Goal: Task Accomplishment & Management: Use online tool/utility

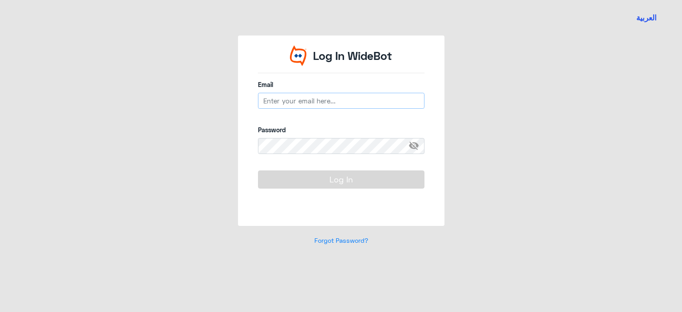
type input "[EMAIL_ADDRESS][DOMAIN_NAME]"
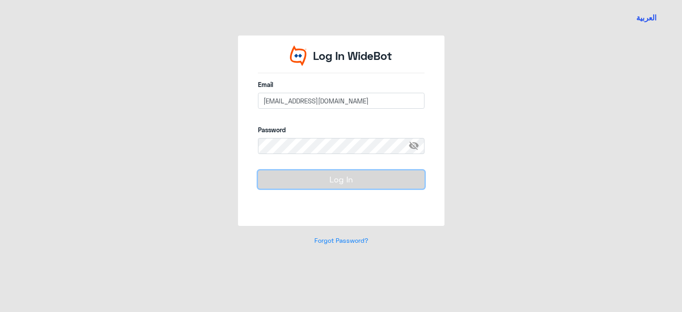
click at [317, 176] on button "Log In" at bounding box center [341, 180] width 167 height 18
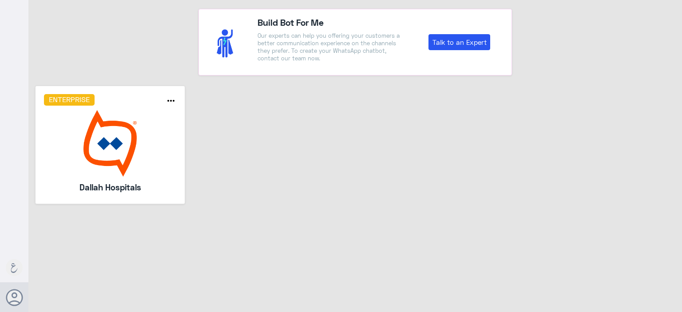
click at [147, 137] on img at bounding box center [110, 143] width 133 height 67
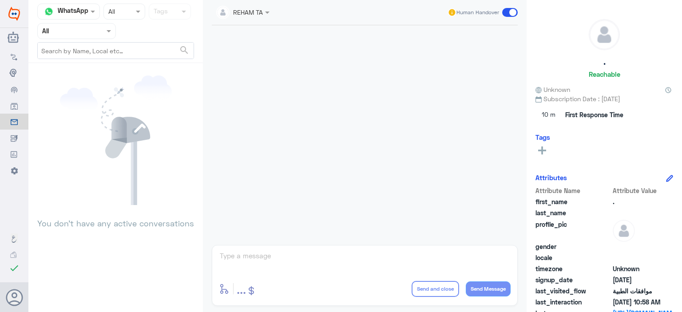
click at [389, 120] on div at bounding box center [364, 132] width 315 height 215
click at [106, 30] on span at bounding box center [109, 30] width 11 height 9
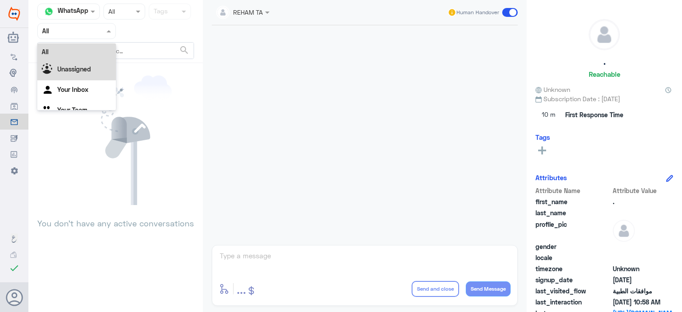
click at [100, 65] on div "Unassigned" at bounding box center [76, 70] width 79 height 20
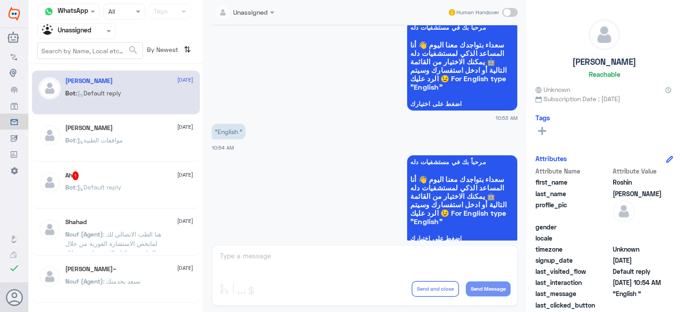
click at [122, 144] on p "Bot : موافقات الطبية" at bounding box center [94, 146] width 58 height 22
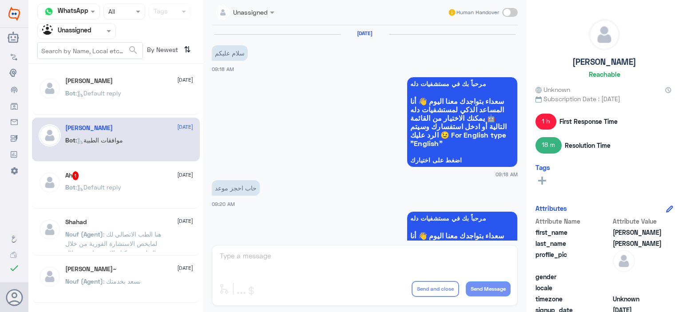
scroll to position [541, 0]
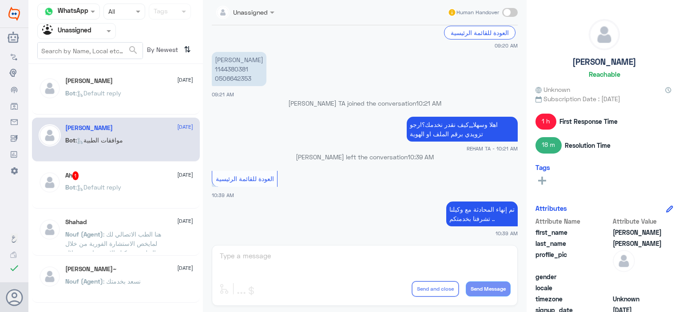
click at [136, 181] on div "Ah 1 [DATE] Bot : Default reply" at bounding box center [129, 187] width 128 height 33
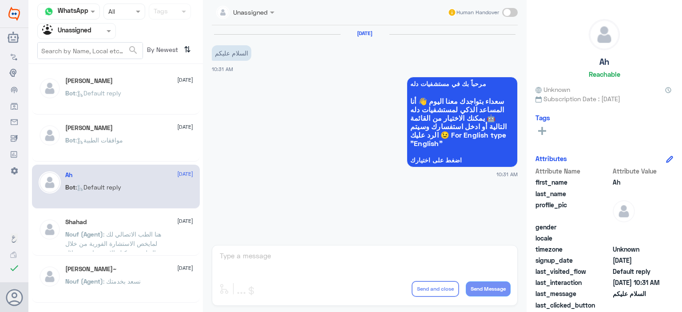
click at [145, 230] on p "Nouf (Agent) : هنا الطب الاتصالي لك لمايخص الاستشارة الفورية من خلال التطبيق، ي…" at bounding box center [115, 241] width 100 height 22
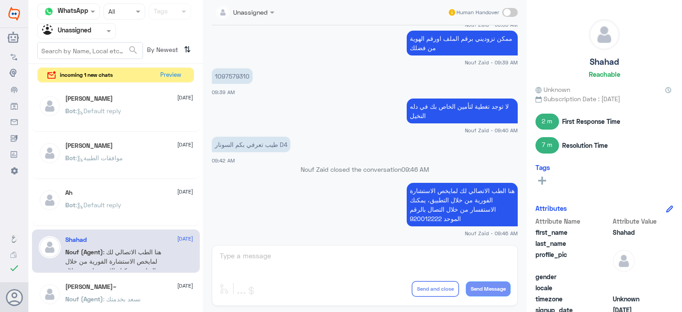
scroll to position [89, 0]
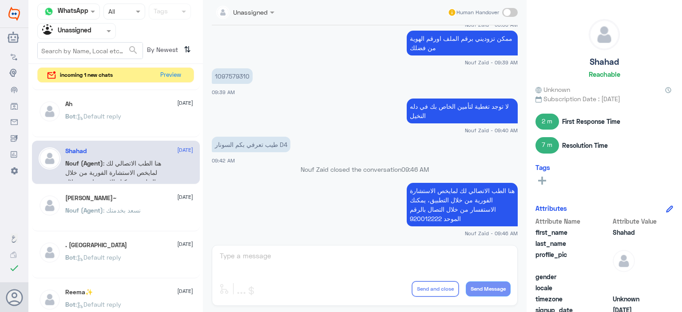
click at [134, 211] on span ": نسعد بخدمتك" at bounding box center [122, 211] width 38 height 8
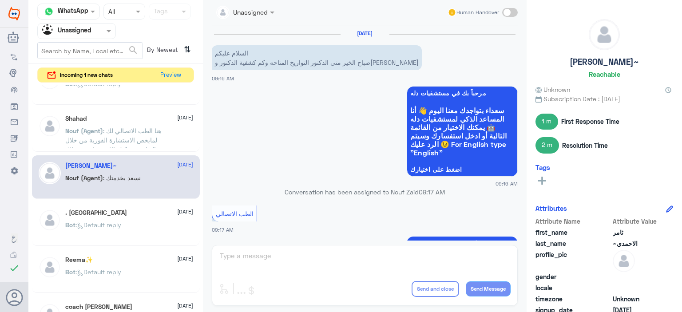
scroll to position [44, 0]
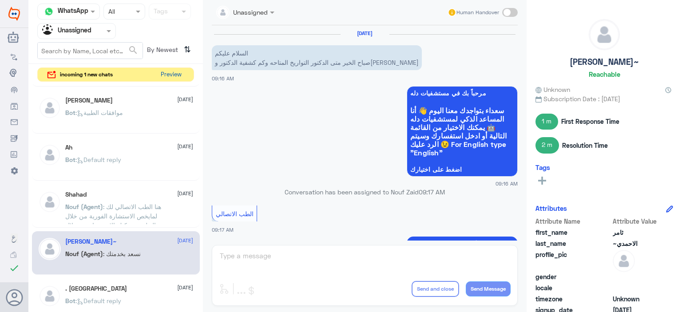
click at [170, 68] on button "Preview" at bounding box center [171, 75] width 28 height 14
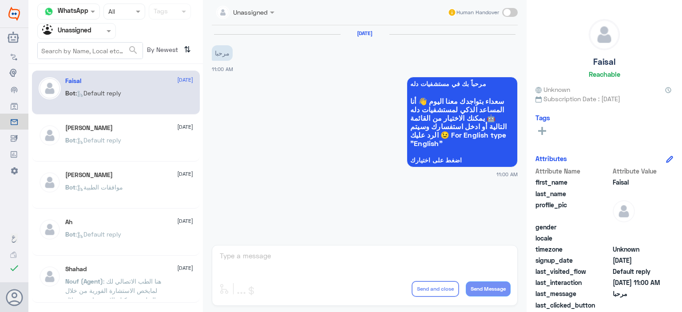
click at [145, 103] on div "Bot : Default reply" at bounding box center [129, 101] width 128 height 20
click at [58, 140] on img at bounding box center [50, 135] width 22 height 22
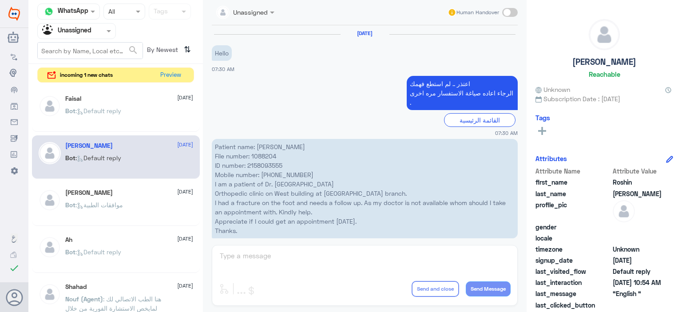
click at [227, 197] on p "Patient name: [PERSON_NAME] File number: 1088204 ID number: [PHONE_NUMBER] Mobi…" at bounding box center [365, 188] width 306 height 99
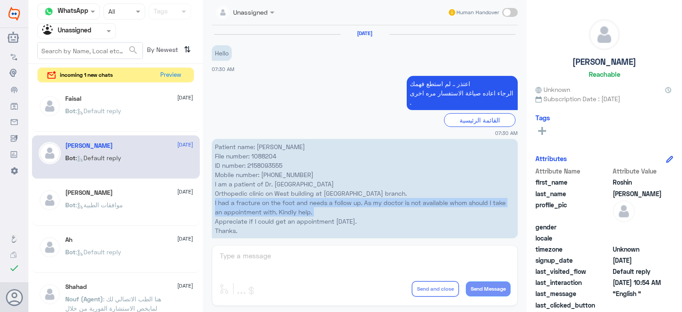
click at [227, 197] on p "Patient name: [PERSON_NAME] File number: 1088204 ID number: [PHONE_NUMBER] Mobi…" at bounding box center [365, 188] width 306 height 99
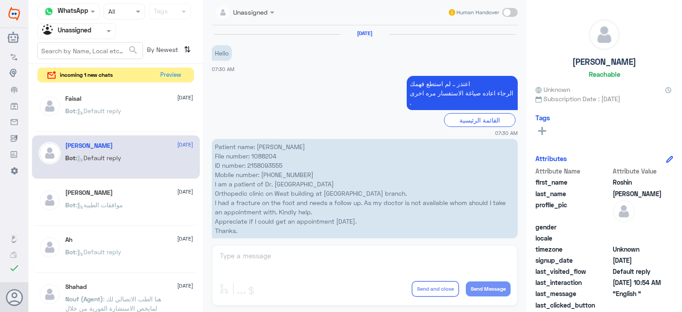
click at [242, 209] on p "Patient name: [PERSON_NAME] File number: 1088204 ID number: [PHONE_NUMBER] Mobi…" at bounding box center [365, 188] width 306 height 99
click at [115, 197] on div "[PERSON_NAME] [DATE] Bot : موافقات الطبية" at bounding box center [129, 205] width 128 height 33
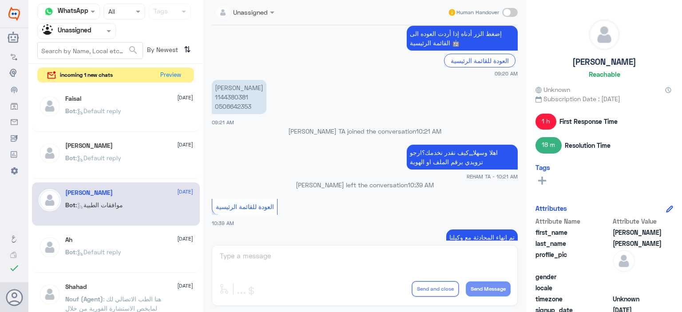
scroll to position [541, 0]
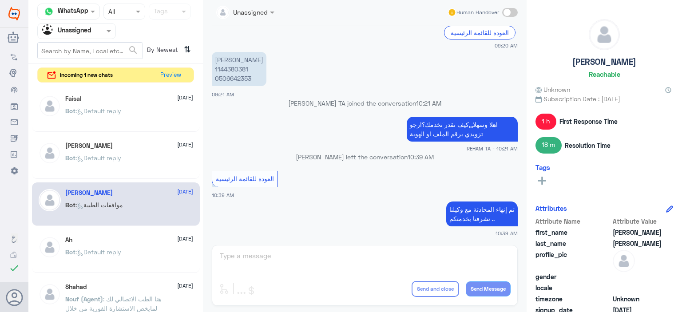
click at [122, 246] on div "Ah [DATE] Bot : Default reply" at bounding box center [129, 252] width 128 height 33
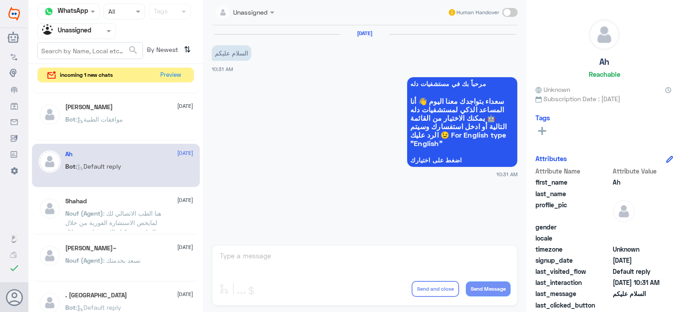
scroll to position [89, 0]
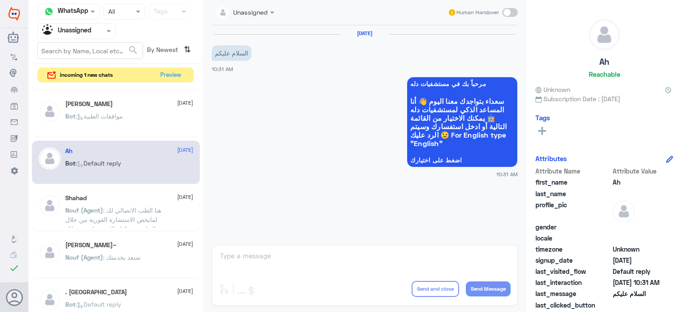
click at [114, 222] on p "Nouf (Agent) : هنا الطب الاتصالي لك لمايخص الاستشارة الفورية من خلال التطبيق، ي…" at bounding box center [115, 217] width 100 height 22
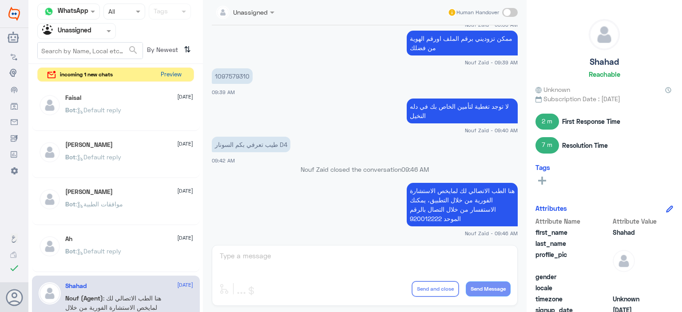
click at [169, 72] on button "Preview" at bounding box center [171, 75] width 28 height 14
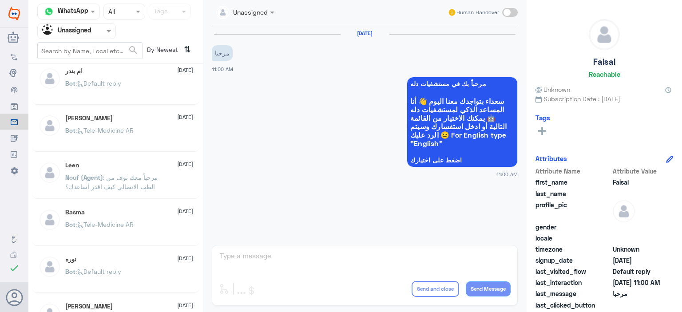
scroll to position [651, 0]
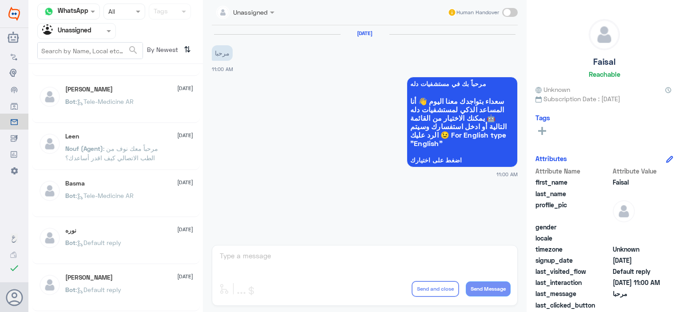
click at [91, 24] on div "Unassigned" at bounding box center [66, 30] width 49 height 13
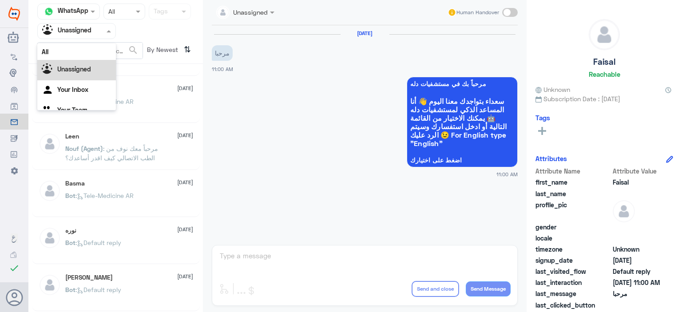
scroll to position [11, 0]
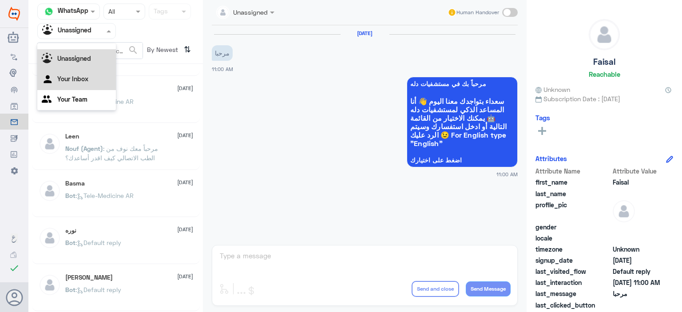
click at [84, 76] on Inbox "Your Inbox" at bounding box center [72, 79] width 31 height 8
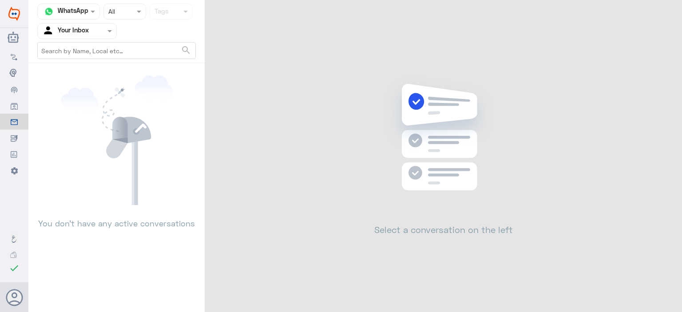
click at [89, 36] on div "Agent Filter Your Inbox" at bounding box center [72, 30] width 68 height 13
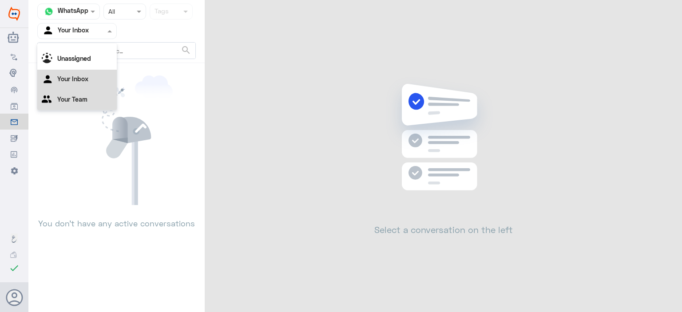
click at [89, 97] on div "Your Team" at bounding box center [76, 100] width 79 height 20
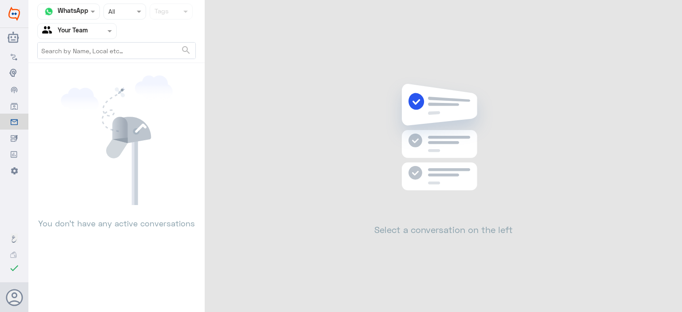
click at [104, 16] on div at bounding box center [125, 11] width 42 height 10
click at [93, 12] on span at bounding box center [93, 12] width 4 height 3
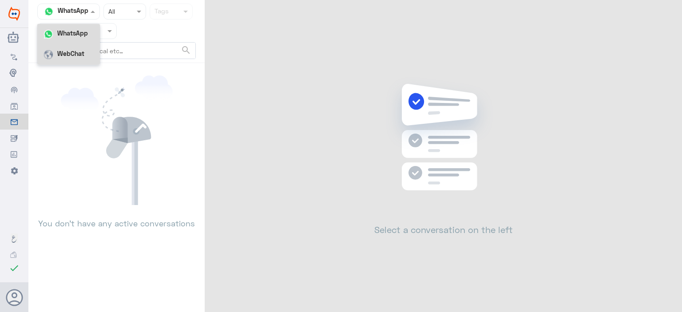
click at [86, 59] on div "WebChat" at bounding box center [68, 54] width 63 height 20
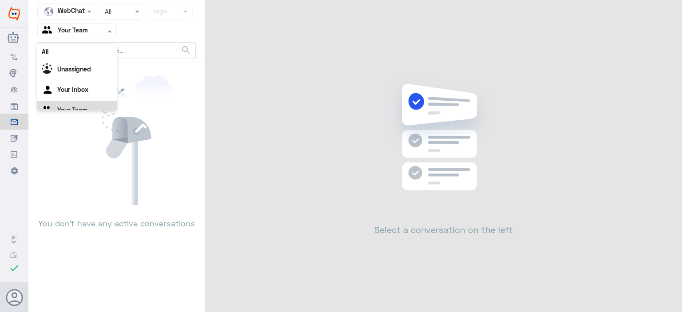
drag, startPoint x: 79, startPoint y: 30, endPoint x: 83, endPoint y: 42, distance: 12.6
click at [79, 30] on input "text" at bounding box center [66, 31] width 48 height 10
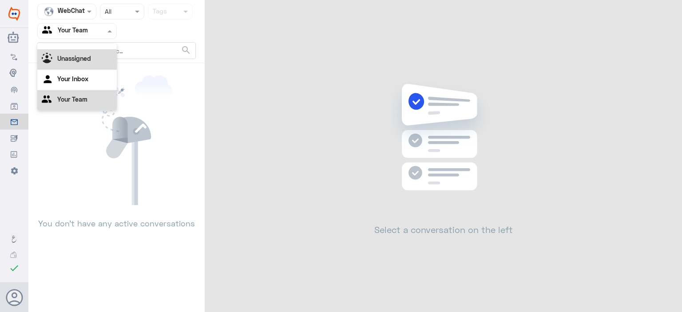
click at [85, 55] on b "Unassigned" at bounding box center [74, 59] width 34 height 8
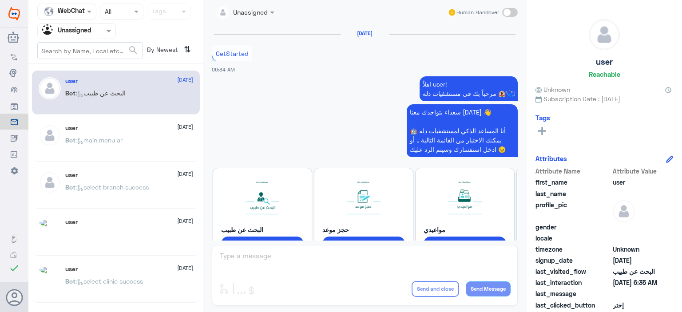
scroll to position [206, 0]
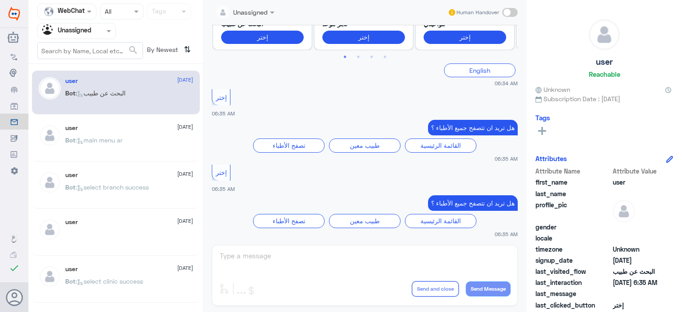
click at [79, 26] on input "text" at bounding box center [66, 31] width 48 height 10
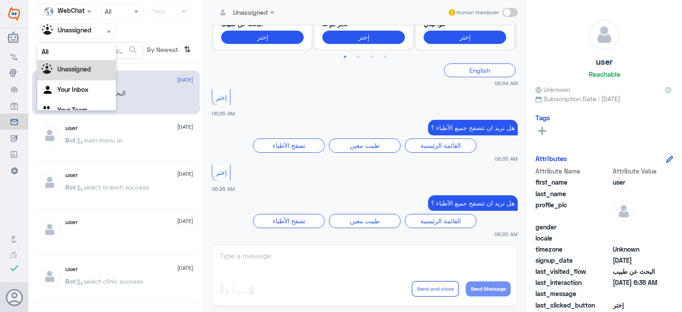
scroll to position [11, 0]
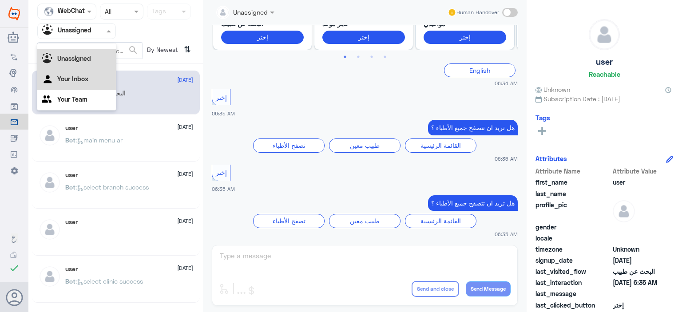
click at [83, 79] on Inbox "Your Inbox" at bounding box center [72, 79] width 31 height 8
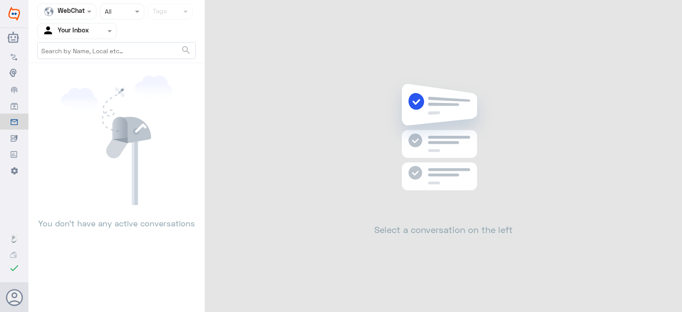
click at [78, 36] on input "text" at bounding box center [66, 31] width 48 height 10
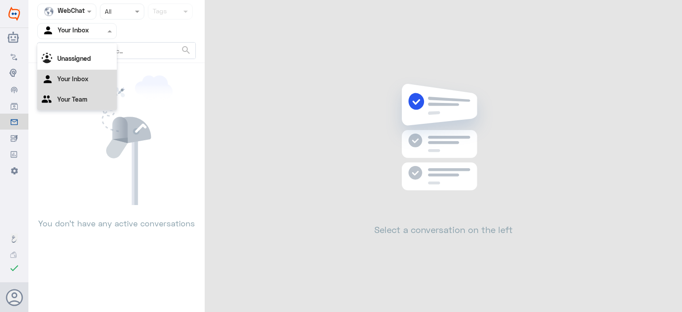
click at [87, 93] on div "Your Team" at bounding box center [76, 100] width 79 height 20
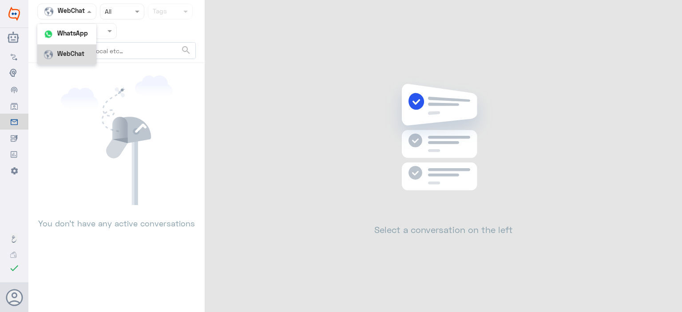
click at [71, 13] on input "text" at bounding box center [57, 11] width 30 height 10
click at [81, 36] on b "WhatsApp" at bounding box center [72, 33] width 31 height 8
click at [77, 28] on input "text" at bounding box center [66, 31] width 48 height 10
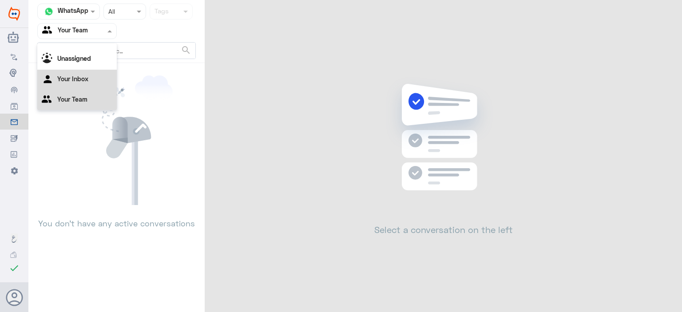
click at [87, 79] on Inbox "Your Inbox" at bounding box center [72, 79] width 31 height 8
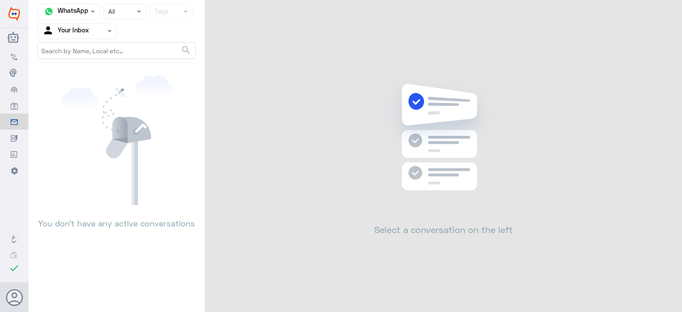
click at [97, 36] on div at bounding box center [77, 31] width 79 height 10
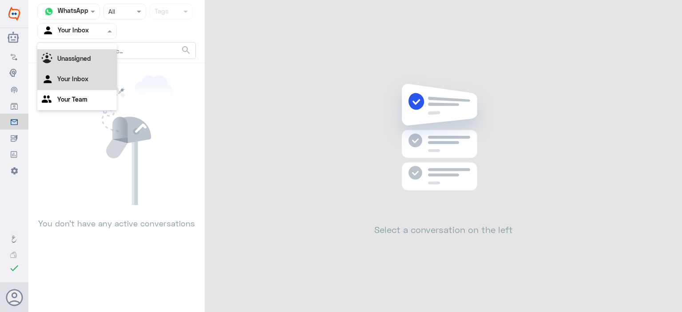
click at [83, 60] on b "Unassigned" at bounding box center [74, 59] width 34 height 8
